Goal: Transaction & Acquisition: Purchase product/service

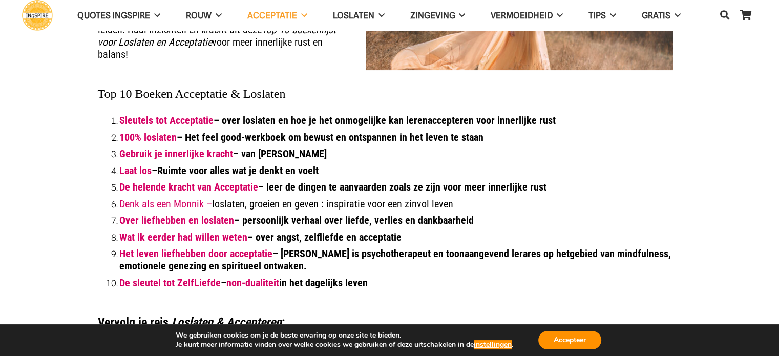
scroll to position [117, 0]
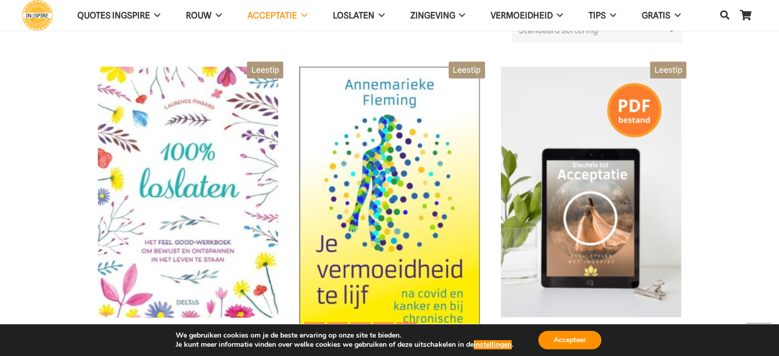
drag, startPoint x: 0, startPoint y: 0, endPoint x: 304, endPoint y: 236, distance: 384.8
click at [304, 236] on img at bounding box center [389, 208] width 181 height 282
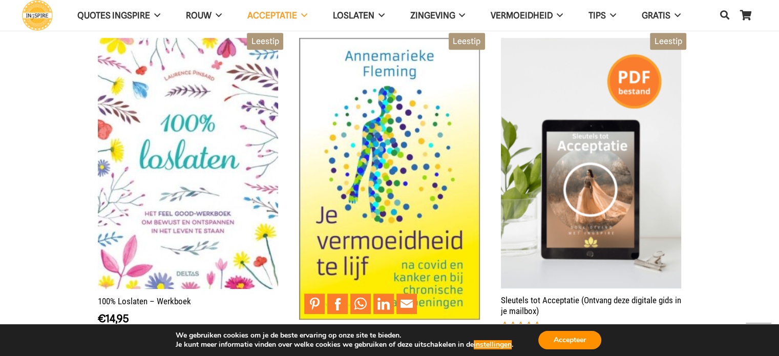
scroll to position [472, 0]
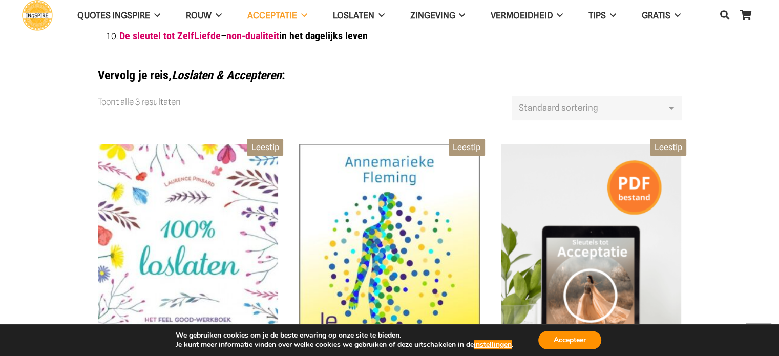
scroll to position [354, 0]
